Goal: Information Seeking & Learning: Learn about a topic

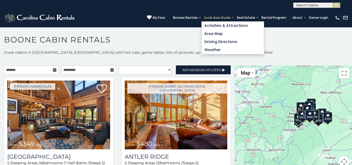
scroll to position [3, 0]
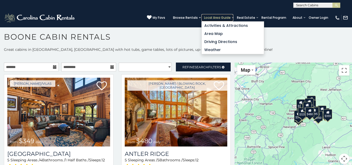
click at [201, 14] on link "Local Area Guide" at bounding box center [217, 17] width 32 height 7
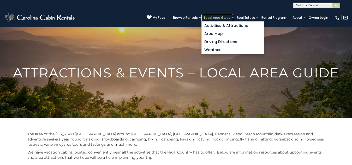
click at [201, 14] on link "Local Area Guide" at bounding box center [217, 17] width 32 height 7
